Goal: Check status

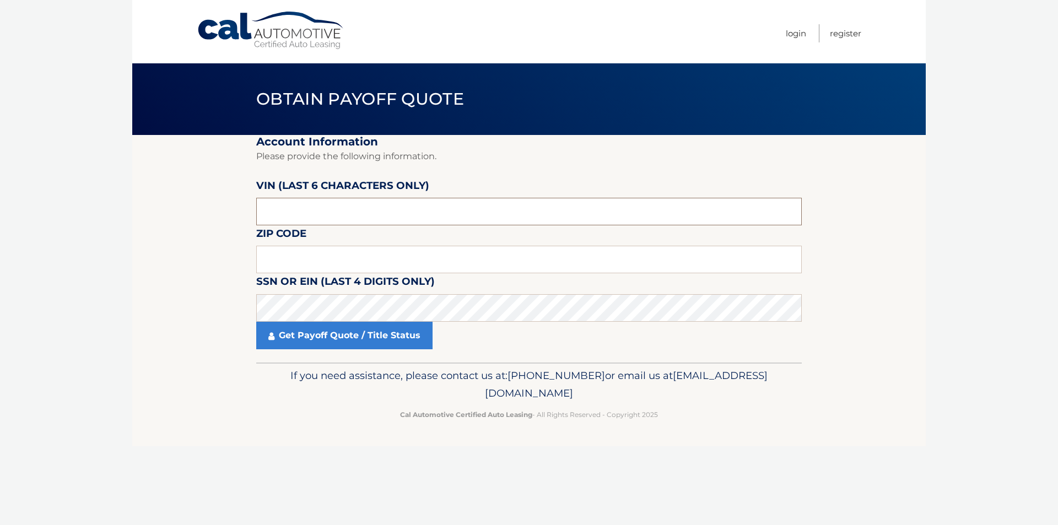
click at [316, 212] on input "text" at bounding box center [529, 212] width 546 height 28
paste input "165187"
type input "165187"
type input "15227"
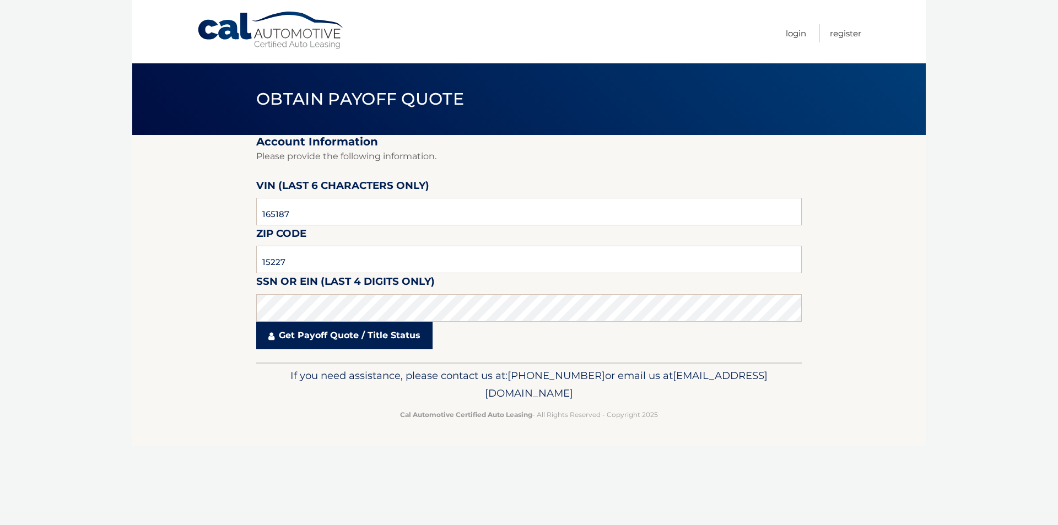
click at [347, 342] on link "Get Payoff Quote / Title Status" at bounding box center [344, 336] width 176 height 28
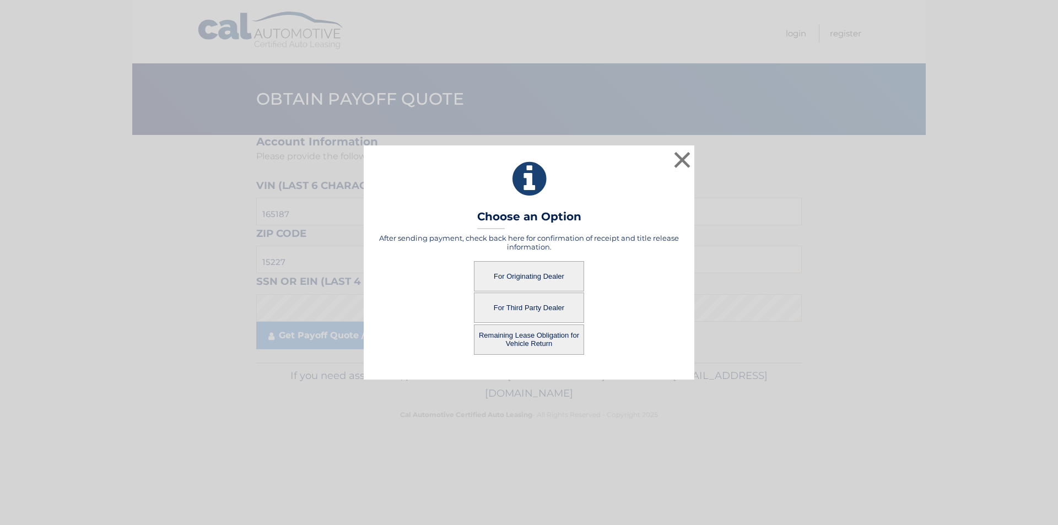
click at [521, 279] on button "For Originating Dealer" at bounding box center [529, 276] width 110 height 30
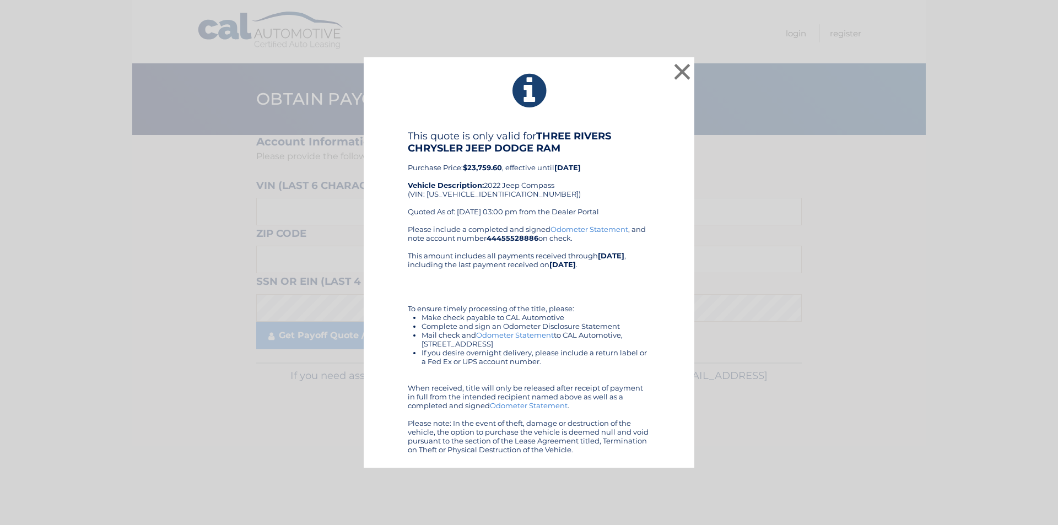
click at [453, 191] on div "This quote is only valid for THREE RIVERS CHRYSLER JEEP DODGE RAM Purchase Pric…" at bounding box center [529, 177] width 243 height 95
copy div "[US_VEHICLE_IDENTIFICATION_NUMBER]"
